Goal: Navigation & Orientation: Find specific page/section

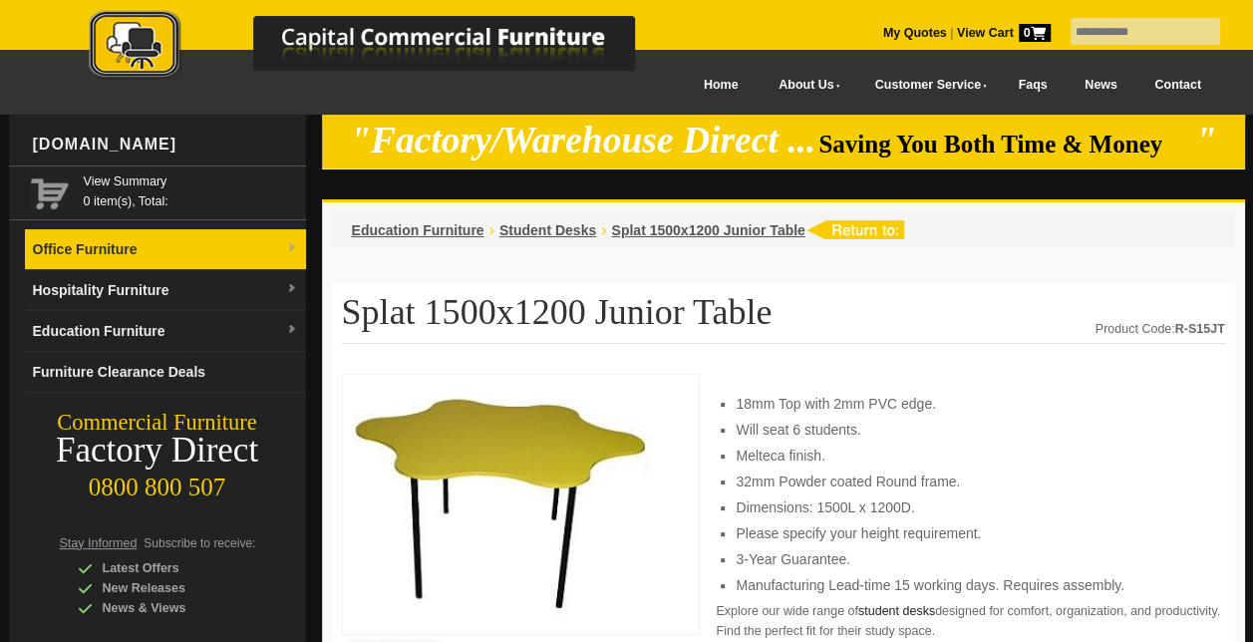
click at [295, 235] on link "Office Furniture" at bounding box center [165, 249] width 281 height 41
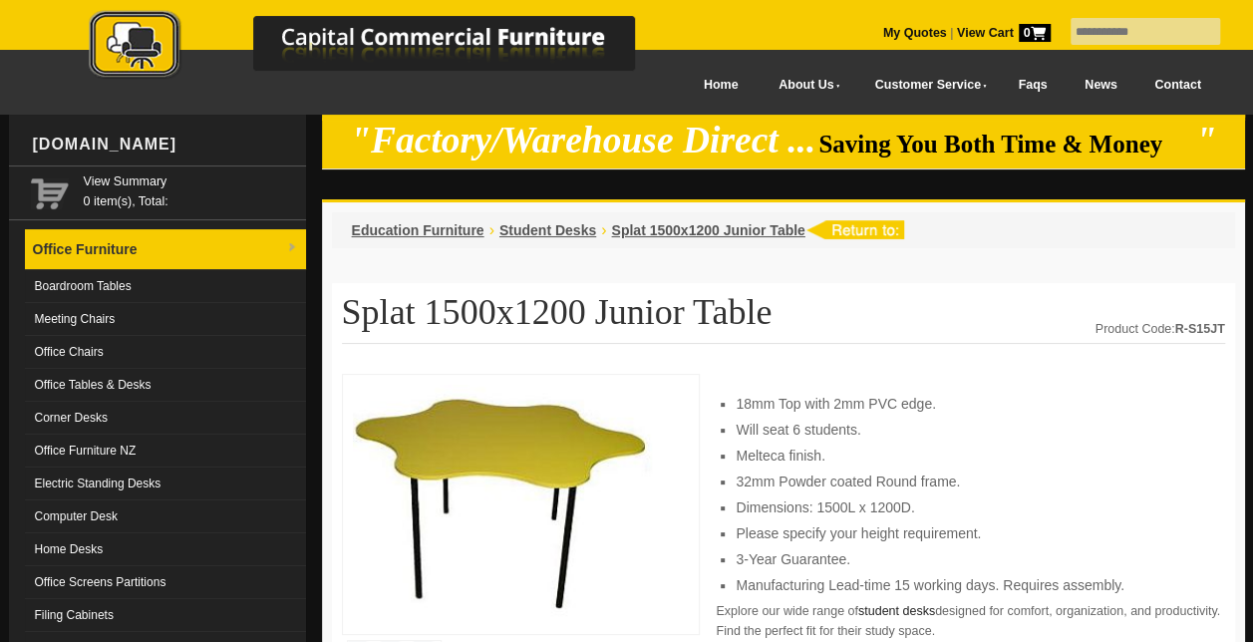
click at [278, 243] on link "Office Furniture" at bounding box center [165, 249] width 281 height 41
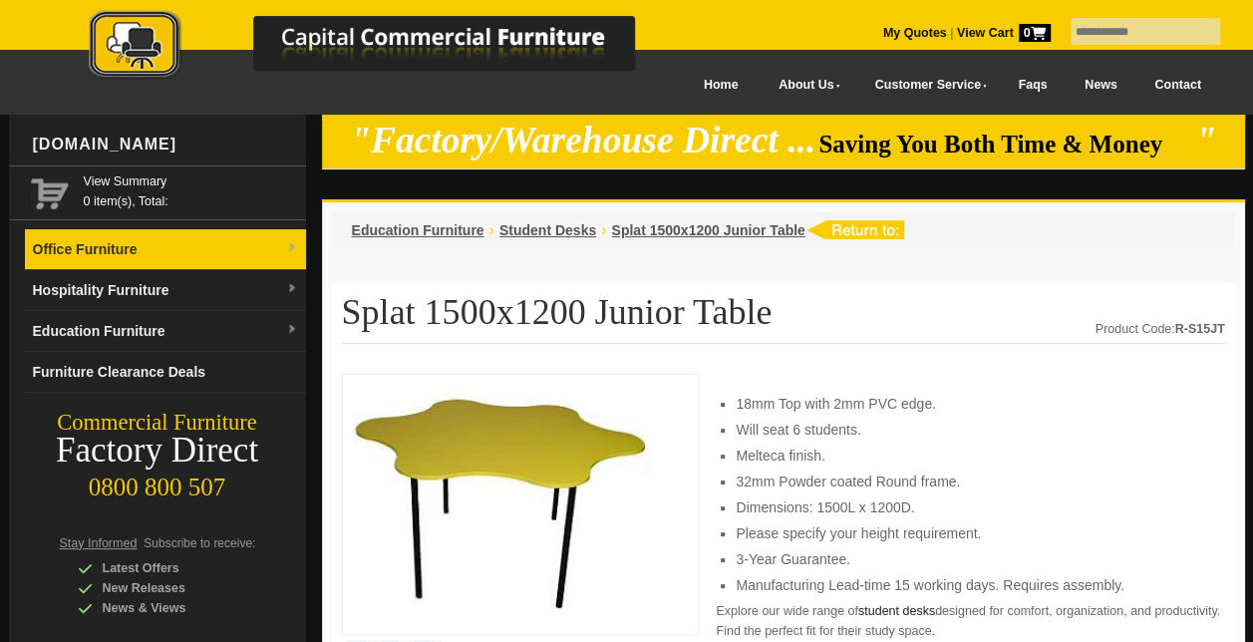
click at [278, 243] on link "Office Furniture" at bounding box center [165, 249] width 281 height 41
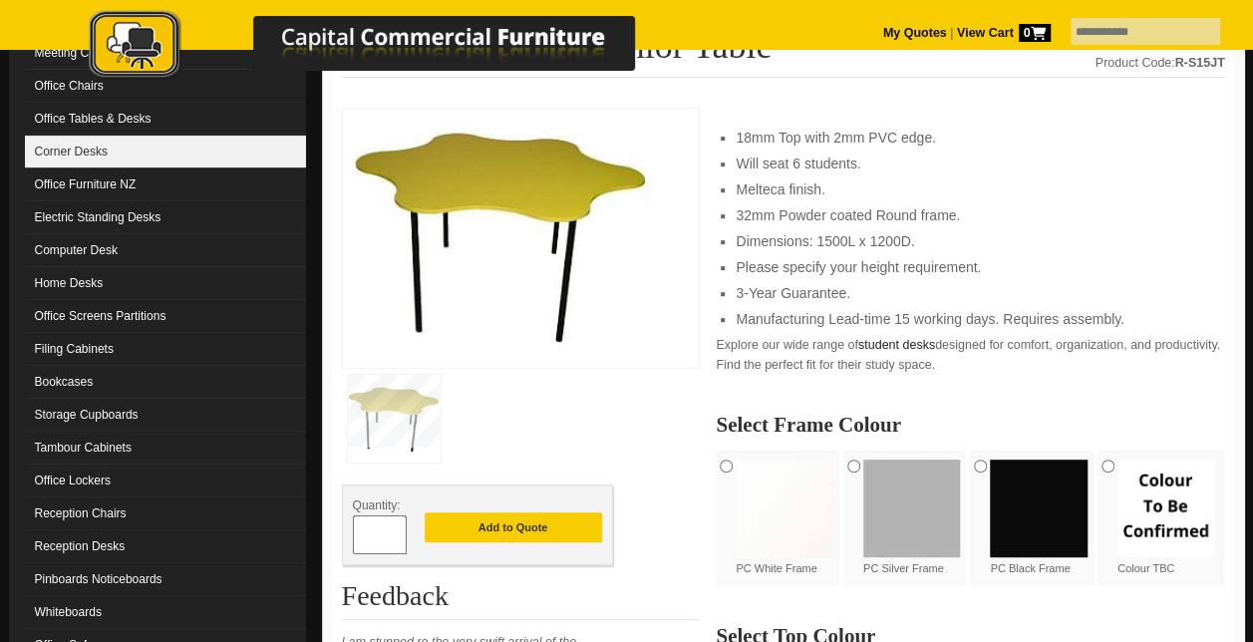
scroll to position [267, 0]
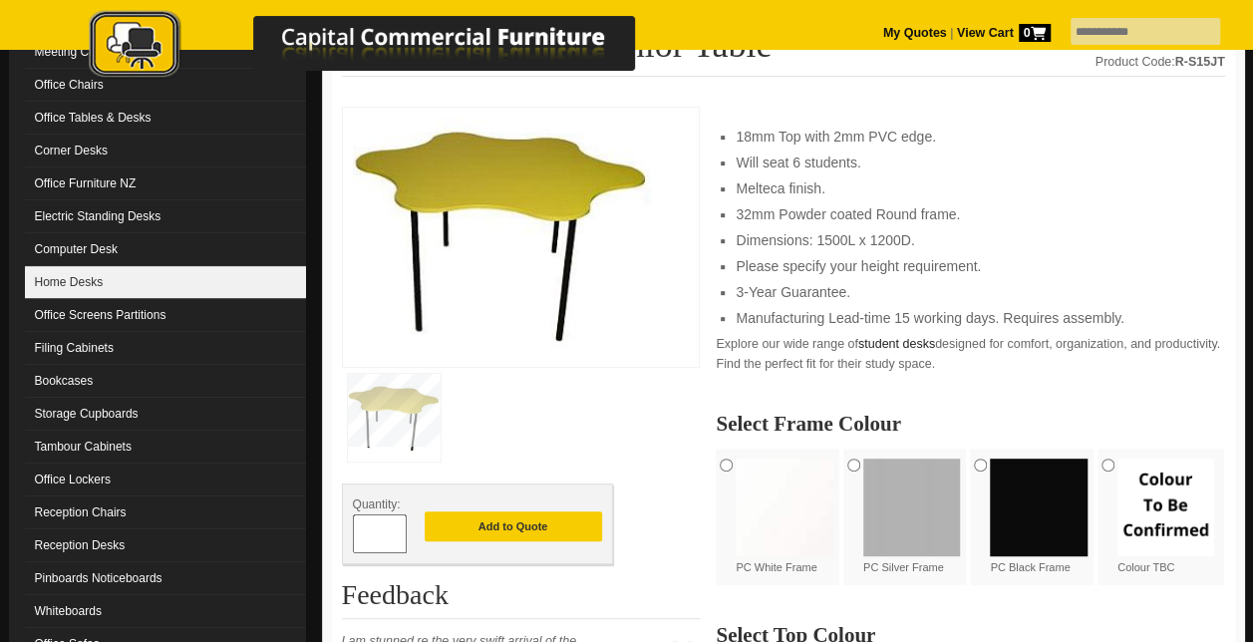
click at [73, 275] on link "Home Desks" at bounding box center [165, 282] width 281 height 33
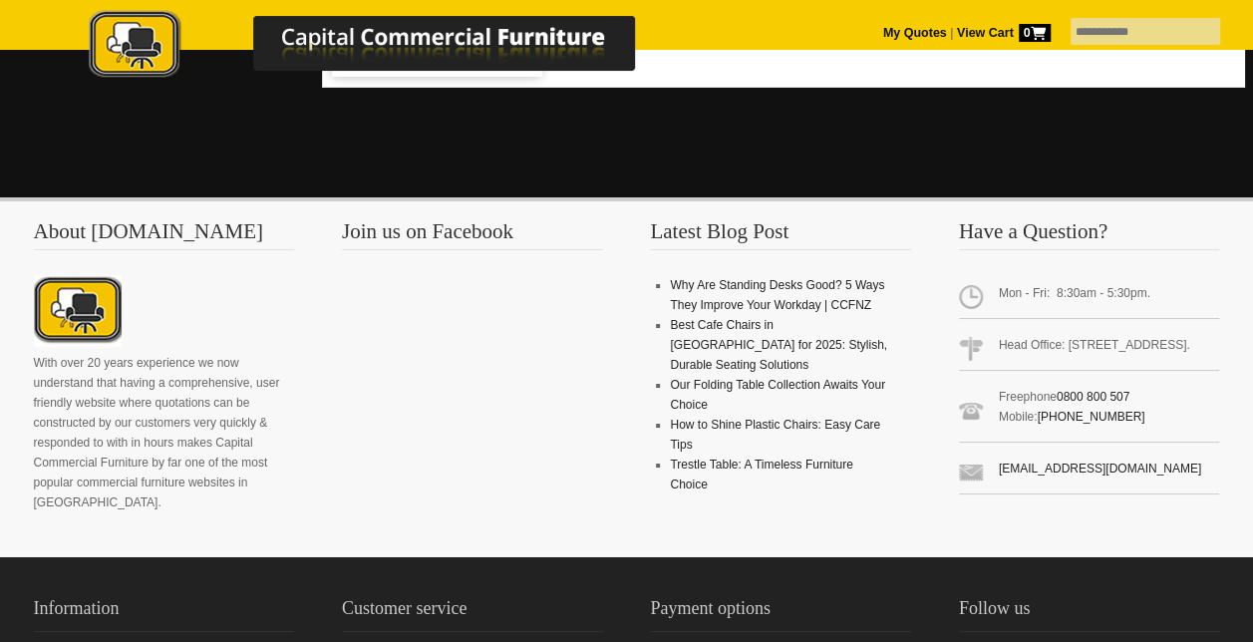
scroll to position [3665, 0]
